Goal: Task Accomplishment & Management: Complete application form

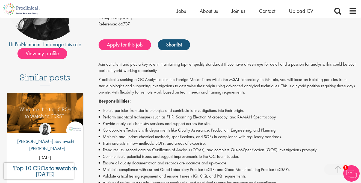
scroll to position [93, 0]
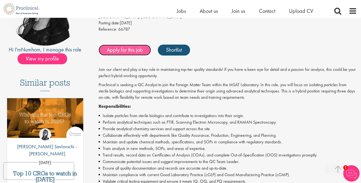
click at [114, 46] on link "Apply for this job" at bounding box center [125, 50] width 52 height 11
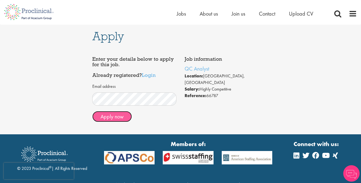
click at [116, 117] on button "Apply now" at bounding box center [112, 116] width 40 height 11
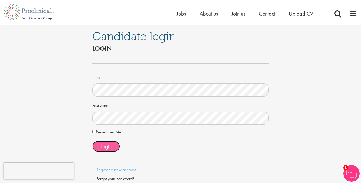
click at [105, 145] on span "Login" at bounding box center [106, 146] width 11 height 7
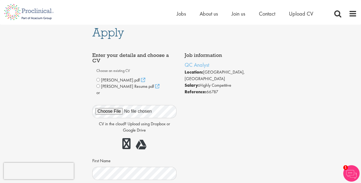
click at [102, 119] on div "CV in the cloud? Upload using Dropbox or Google Drive" at bounding box center [134, 125] width 84 height 53
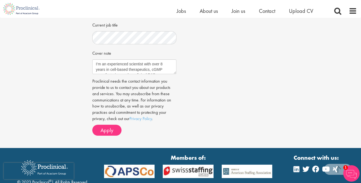
scroll to position [216, 0]
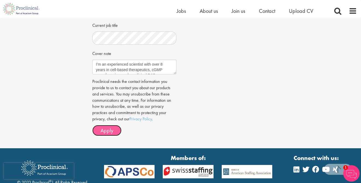
click at [104, 131] on span "Apply" at bounding box center [107, 130] width 13 height 7
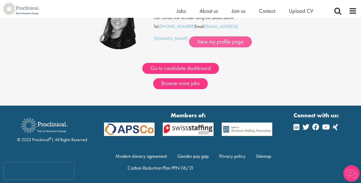
scroll to position [66, 0]
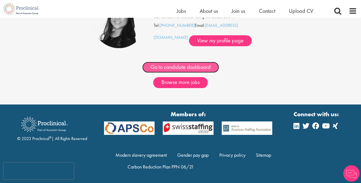
click at [183, 70] on link "Go to candidate dashboard" at bounding box center [180, 67] width 77 height 11
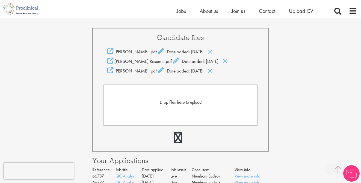
scroll to position [122, 0]
click at [213, 71] on icon at bounding box center [210, 70] width 5 height 6
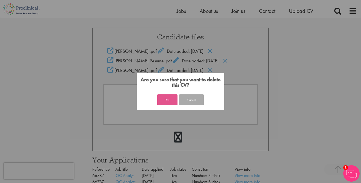
click at [170, 102] on button "Yes" at bounding box center [167, 99] width 20 height 11
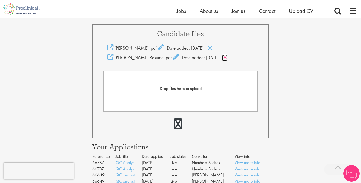
click at [223, 58] on icon at bounding box center [225, 57] width 5 height 6
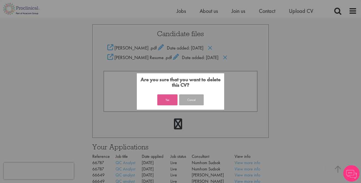
click at [161, 101] on button "Yes" at bounding box center [167, 99] width 20 height 11
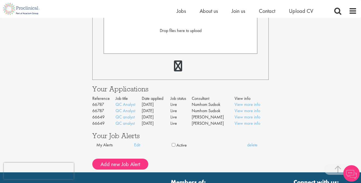
scroll to position [176, 0]
